Goal: Task Accomplishment & Management: Manage account settings

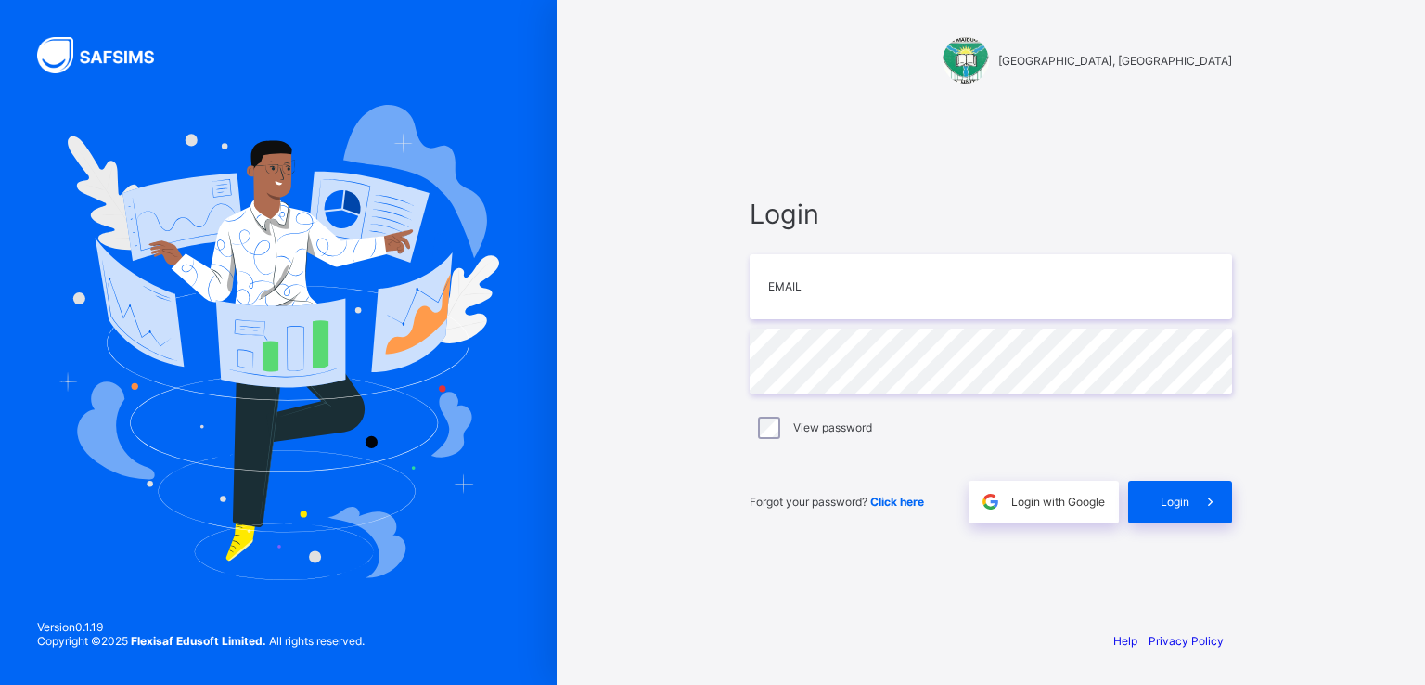
click at [986, 171] on div "Login Email Password View password Forgot your password? Click here Login with …" at bounding box center [991, 360] width 520 height 510
click at [824, 309] on input "email" at bounding box center [991, 286] width 483 height 65
paste input "**********"
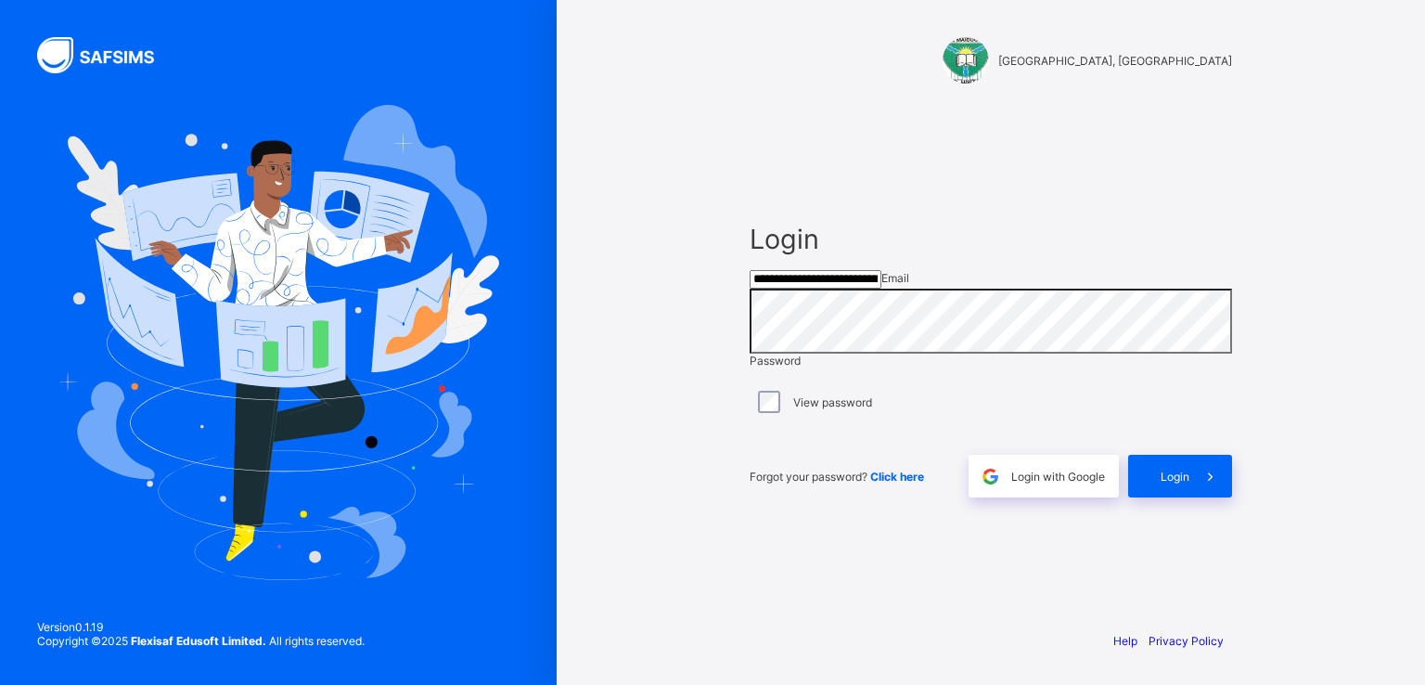
type input "**********"
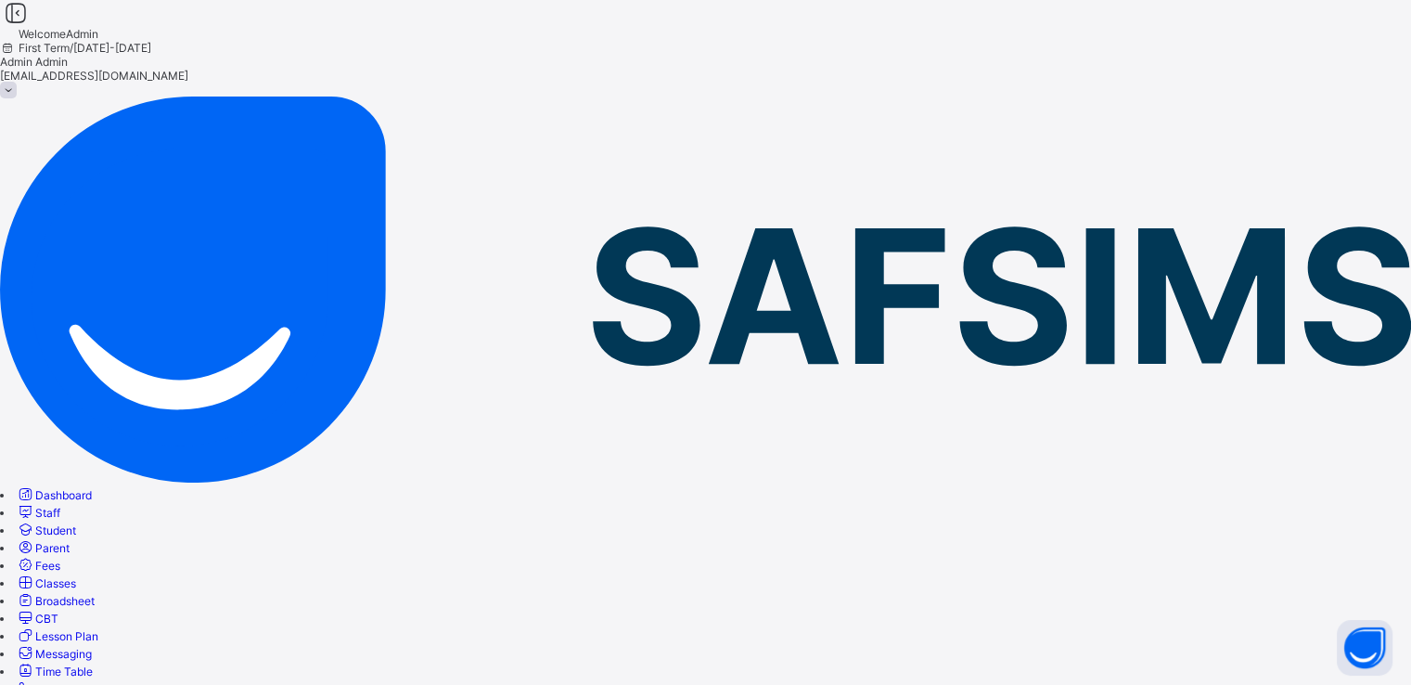
click at [76, 576] on link "Classes" at bounding box center [46, 583] width 60 height 14
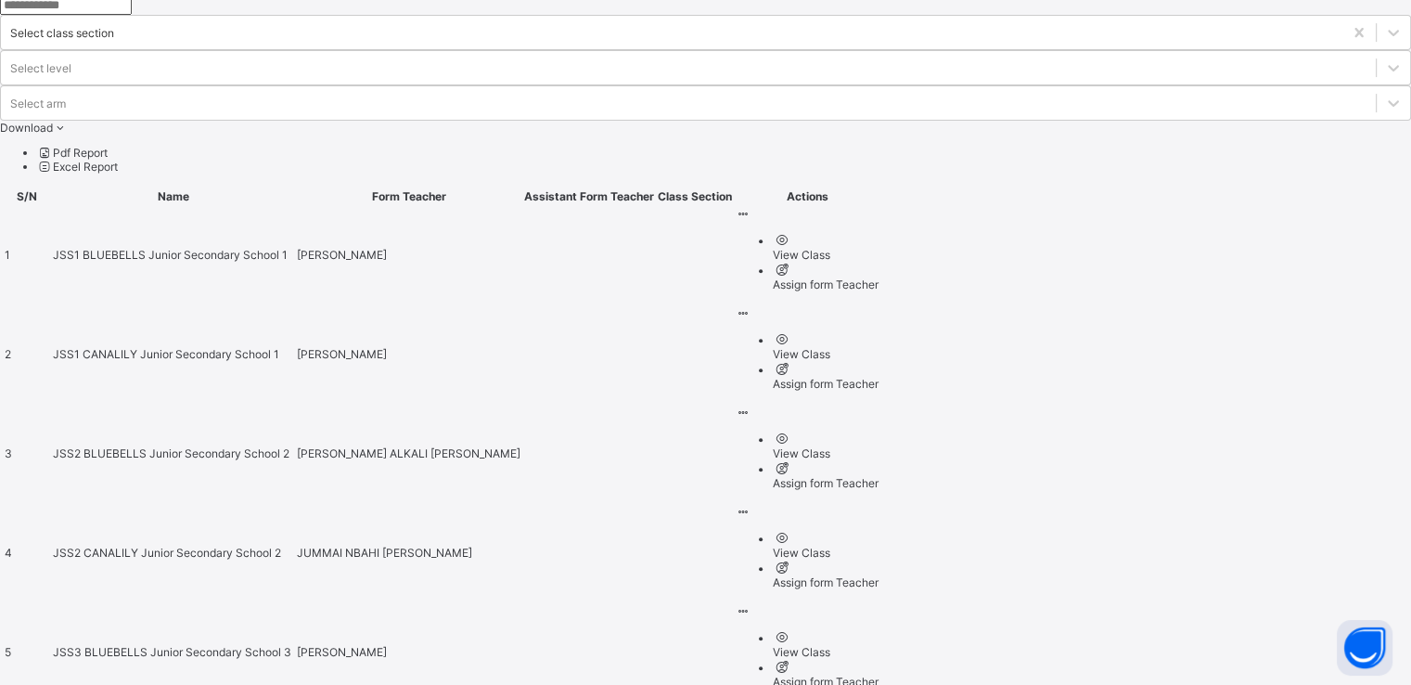
scroll to position [645, 0]
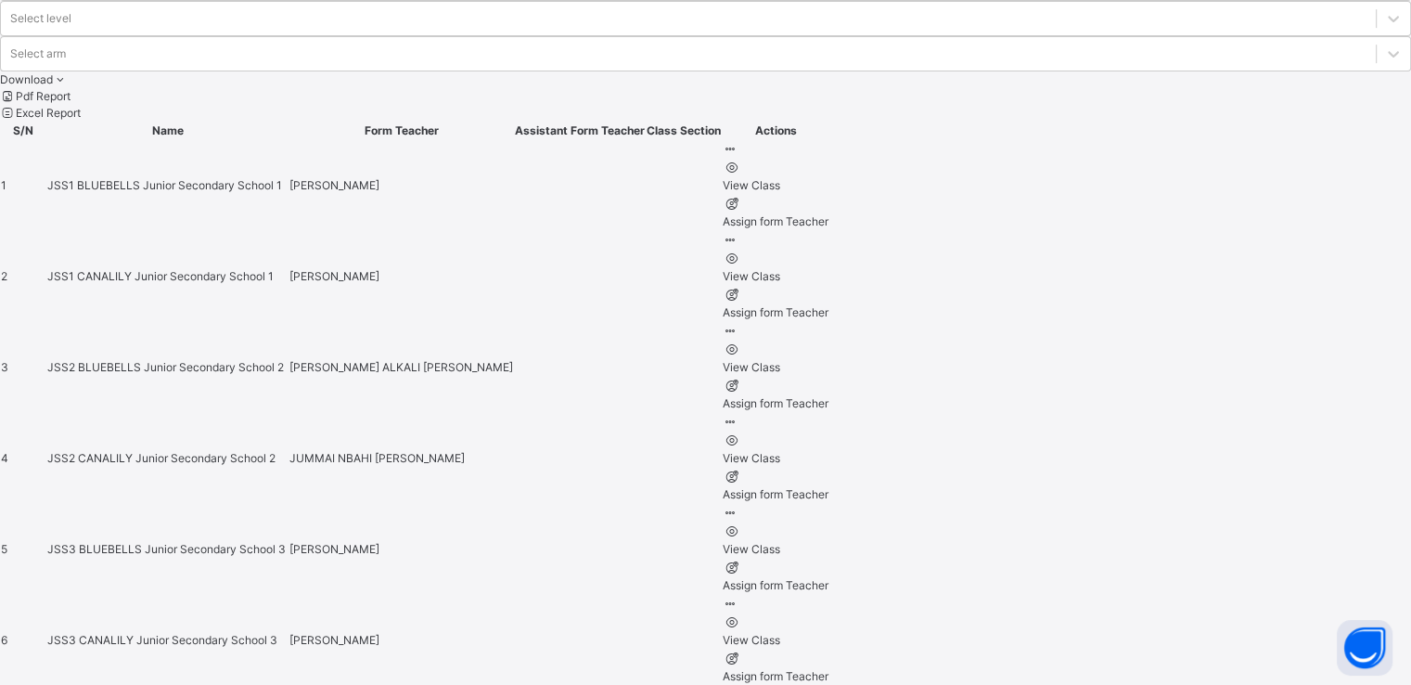
scroll to position [805, 0]
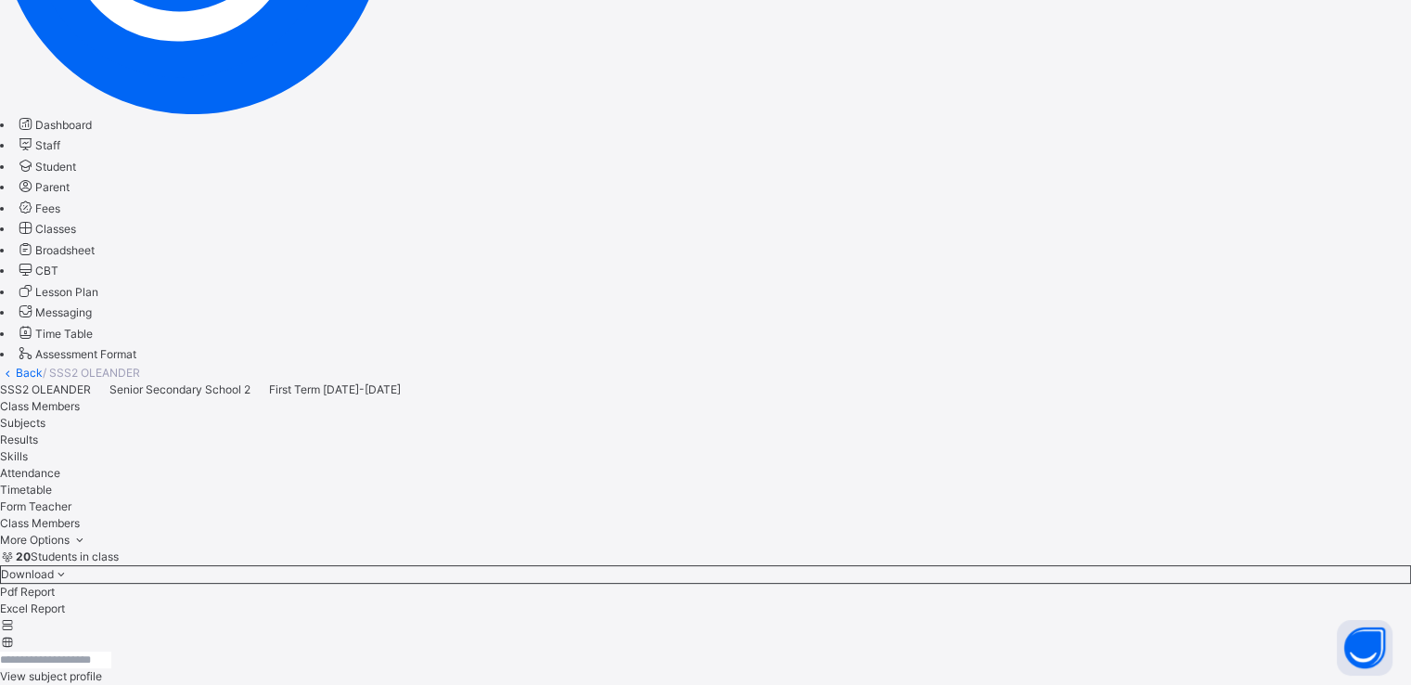
scroll to position [388, 0]
click at [76, 237] on span "Classes" at bounding box center [55, 230] width 41 height 14
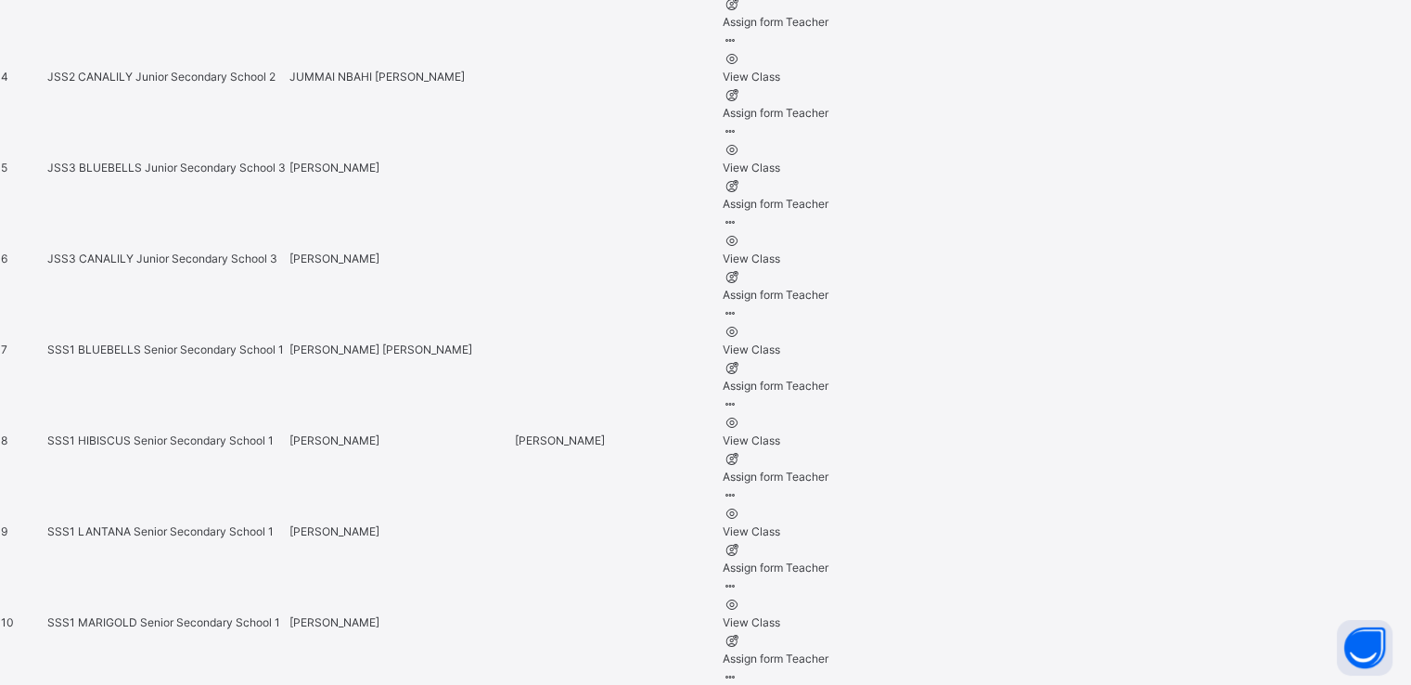
scroll to position [1180, 0]
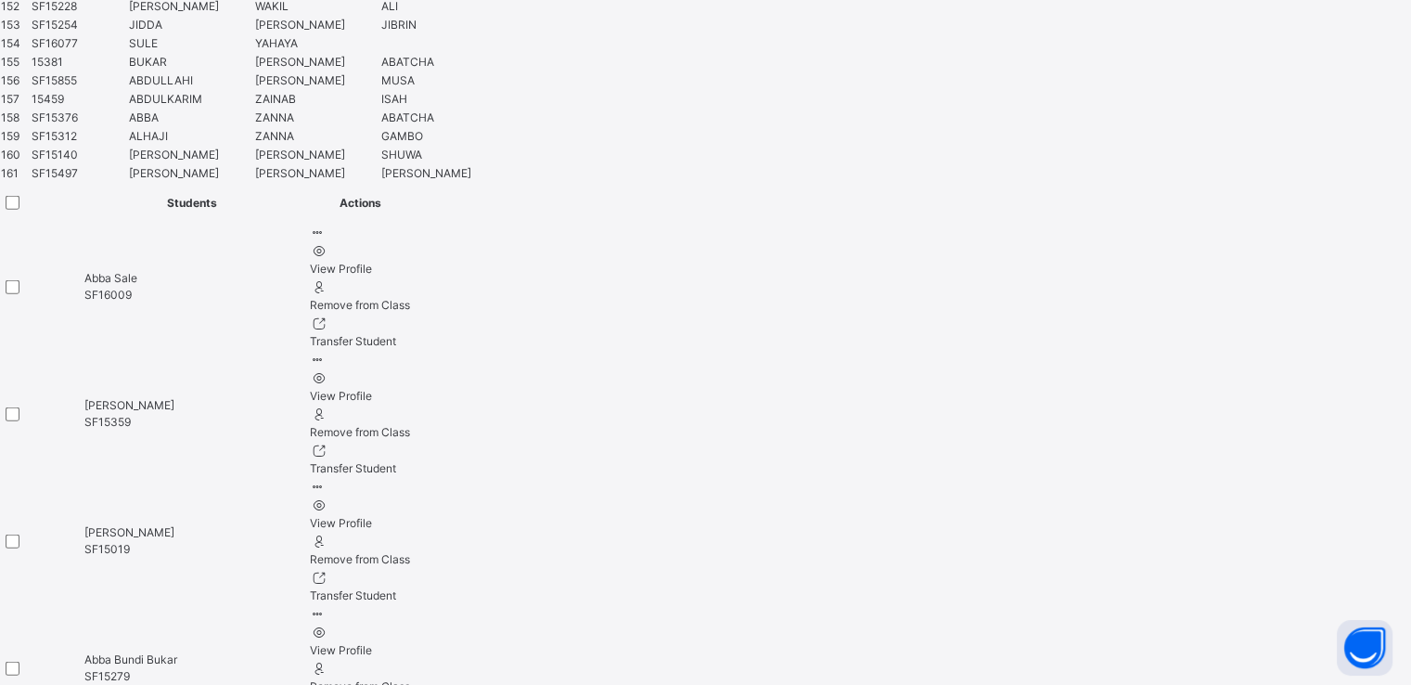
scroll to position [9023, 0]
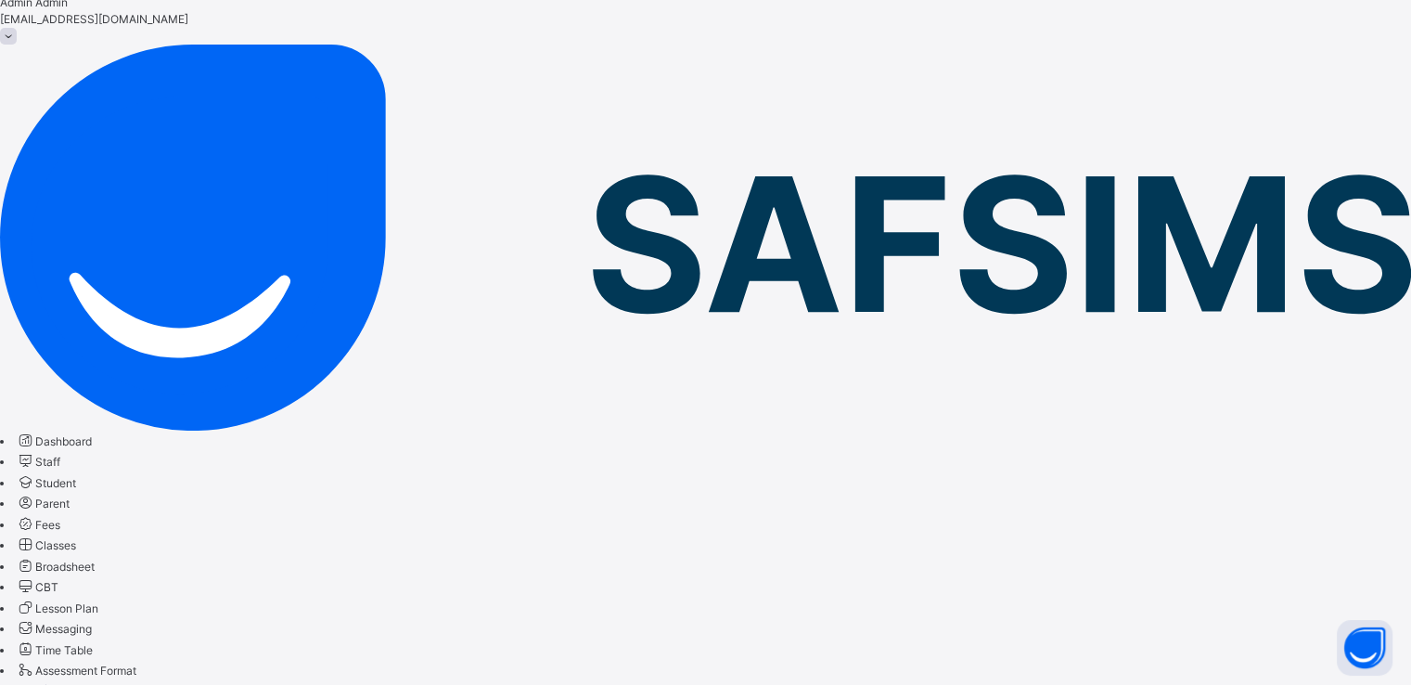
scroll to position [0, 0]
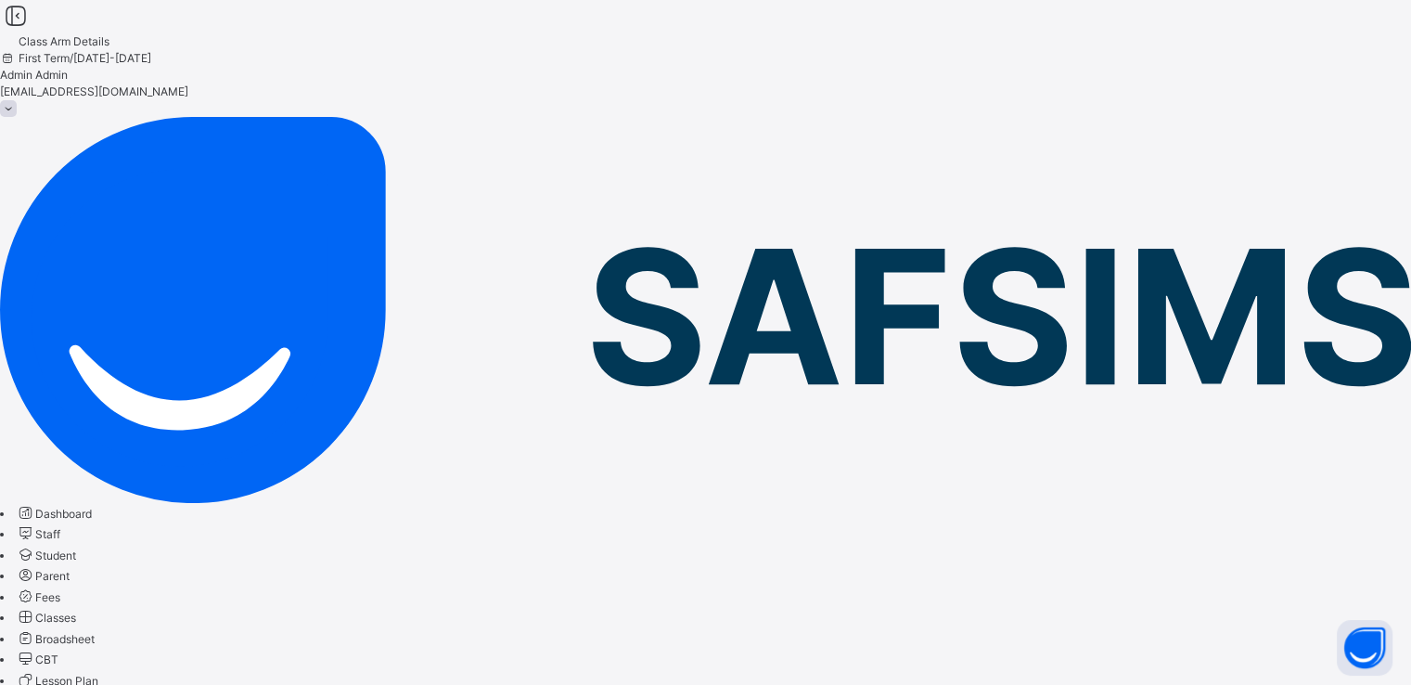
click at [76, 611] on span "Classes" at bounding box center [55, 618] width 41 height 14
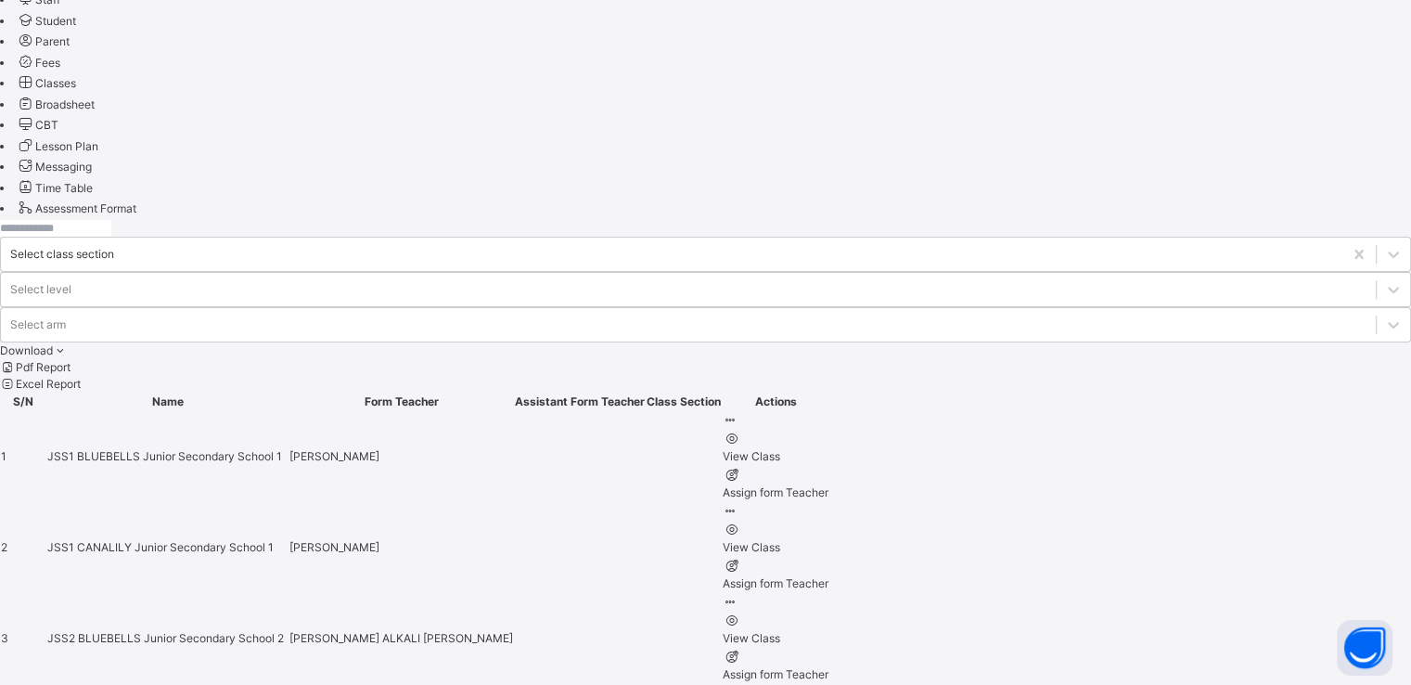
scroll to position [645, 0]
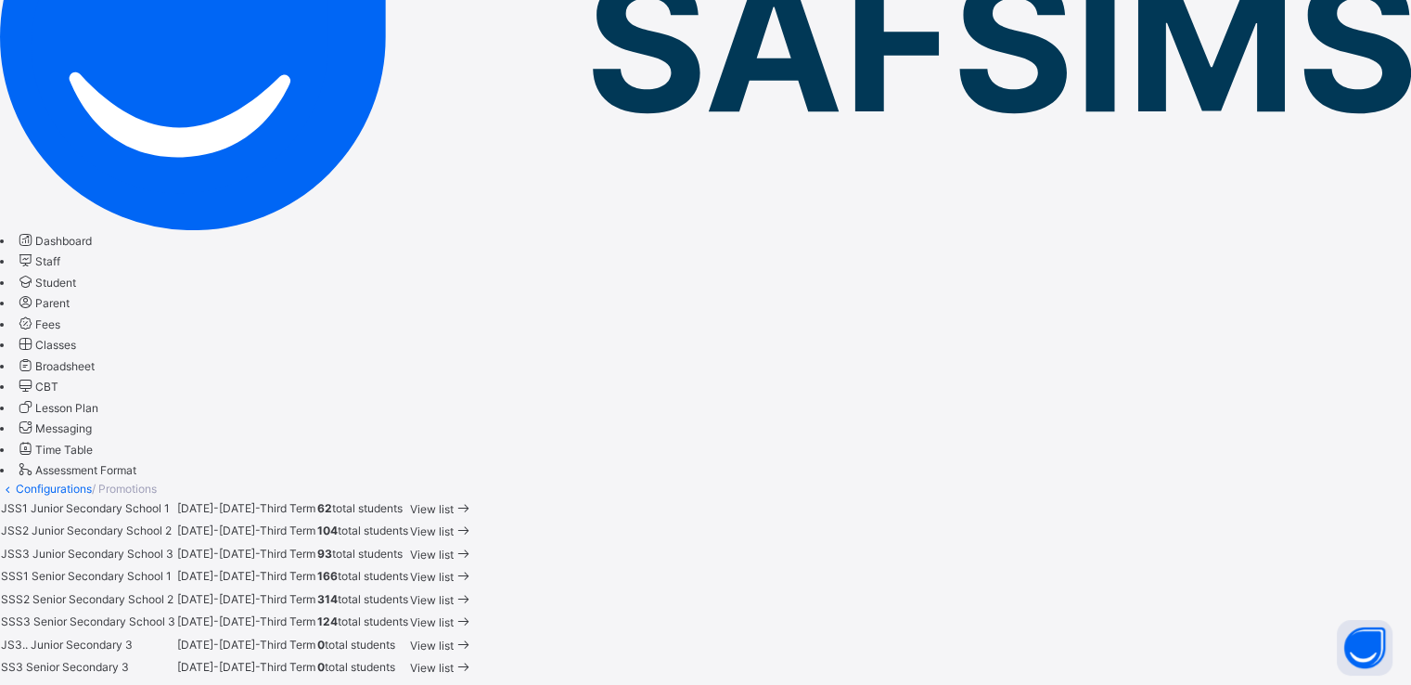
scroll to position [274, 0]
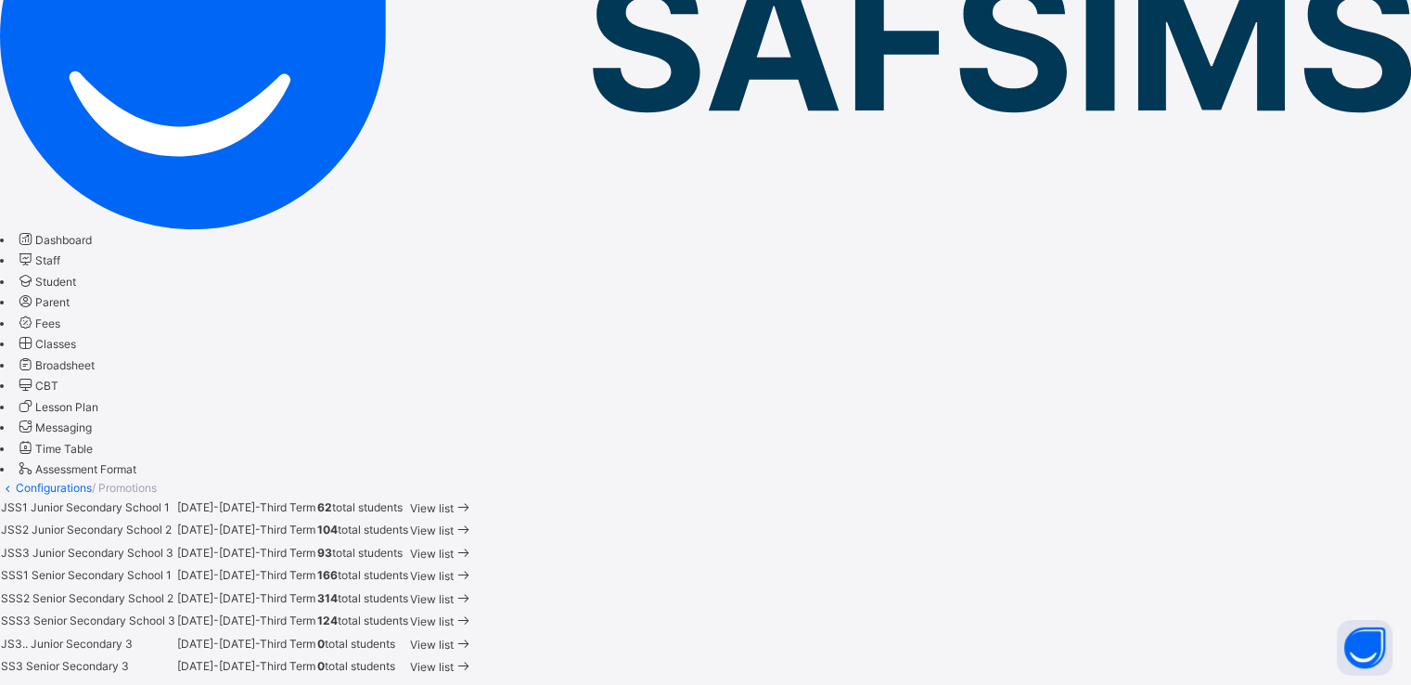
click at [454, 592] on span "View list" at bounding box center [432, 599] width 44 height 14
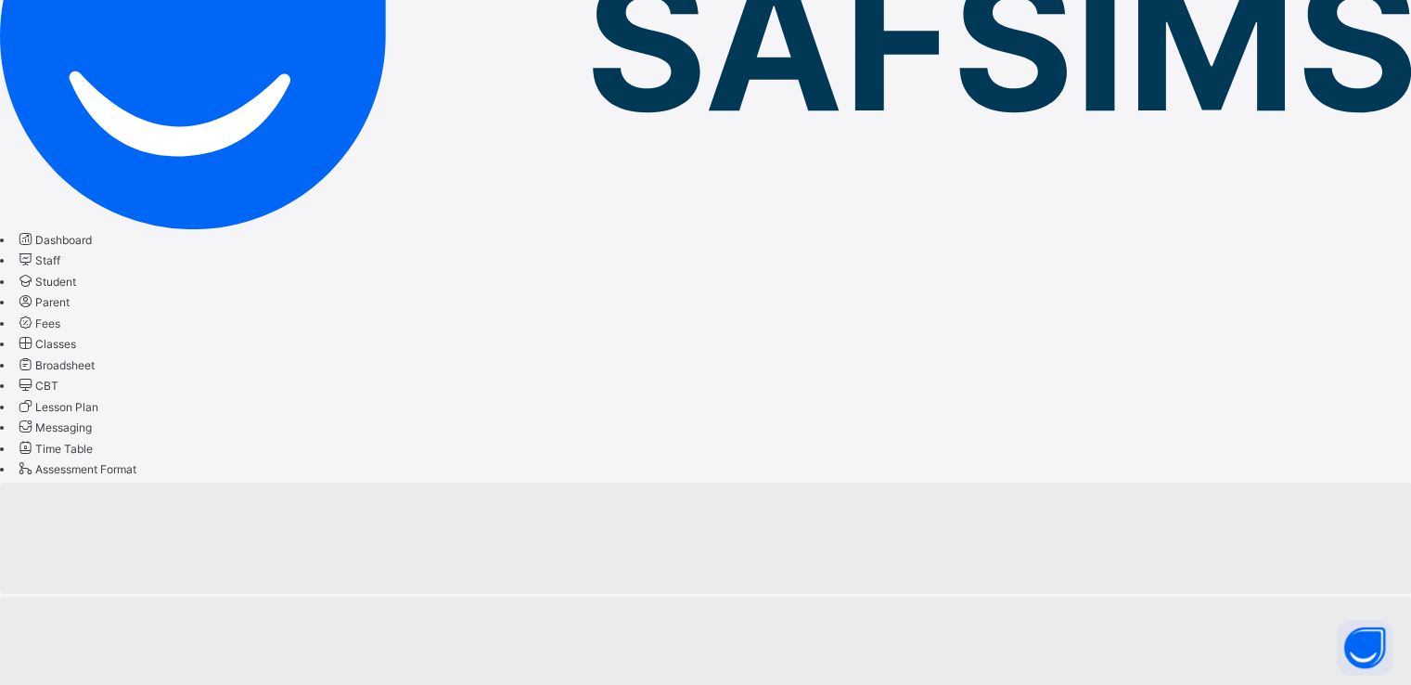
scroll to position [51, 0]
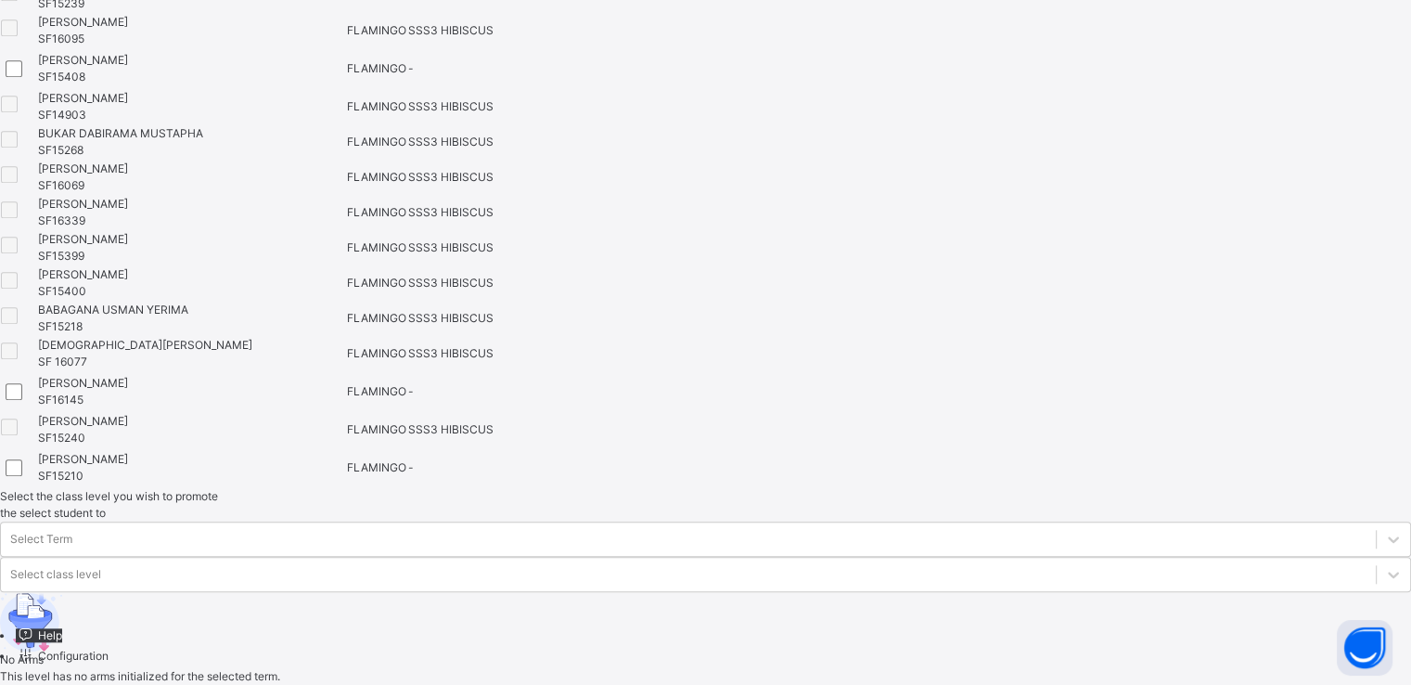
scroll to position [2011, 0]
